Goal: Task Accomplishment & Management: Manage account settings

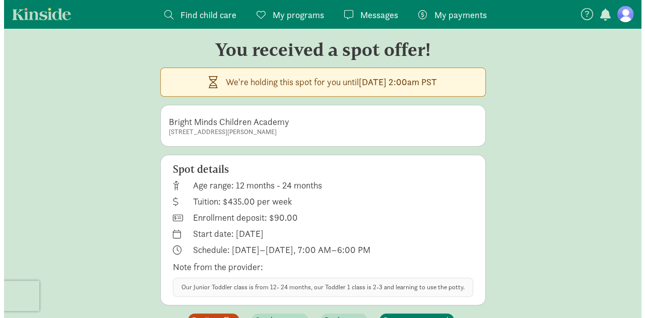
scroll to position [33, 0]
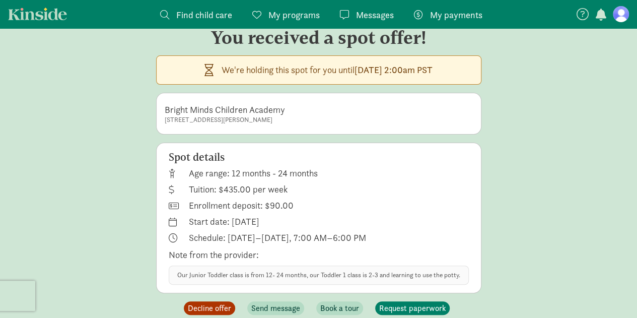
click at [208, 305] on span "Decline offer" at bounding box center [209, 308] width 43 height 12
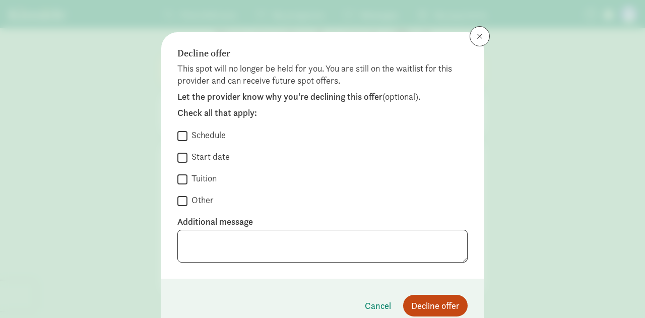
click at [192, 204] on label "Other" at bounding box center [200, 200] width 26 height 12
click at [187, 204] on input "Other" at bounding box center [182, 201] width 10 height 14
checkbox input "true"
click at [236, 252] on textarea at bounding box center [322, 246] width 290 height 33
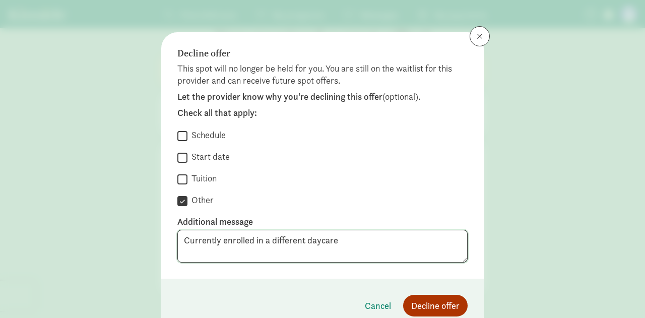
type textarea "Currently enrolled in a different daycare"
click at [422, 298] on button "Decline offer" at bounding box center [435, 306] width 64 height 22
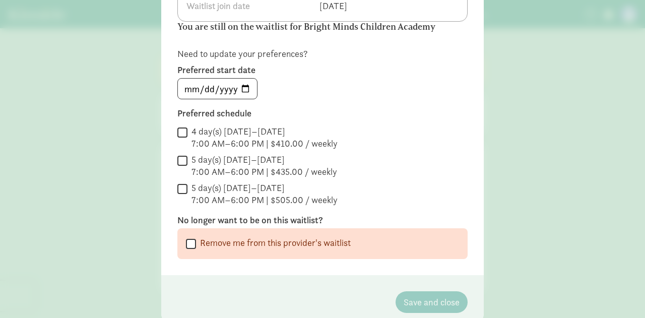
scroll to position [131, 0]
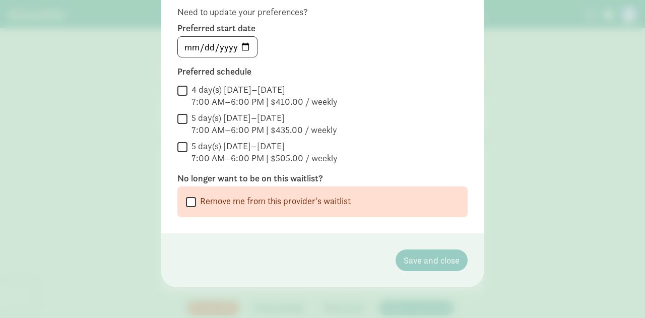
click at [255, 204] on label "Remove me from this provider's waitlist" at bounding box center [273, 201] width 155 height 12
click at [196, 204] on input "Remove me from this provider's waitlist" at bounding box center [191, 202] width 10 height 14
checkbox input "true"
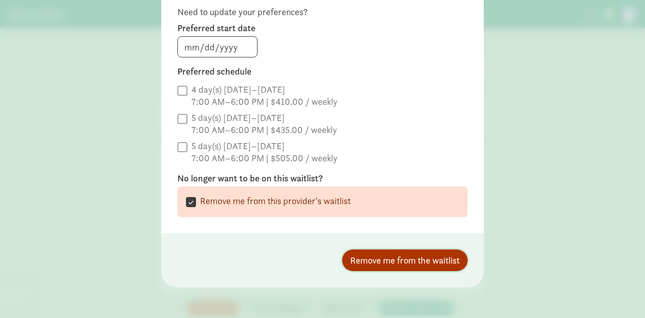
click at [423, 257] on span "Remove me from the waitlist" at bounding box center [404, 260] width 109 height 14
click at [371, 261] on span "Remove me from the waitlist" at bounding box center [404, 260] width 109 height 14
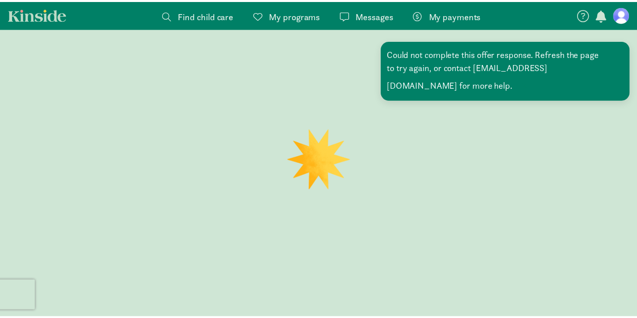
scroll to position [0, 0]
